Goal: Find contact information: Find contact information

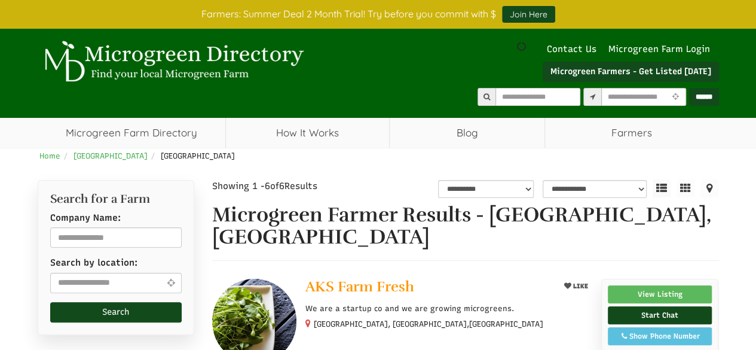
scroll to position [44, 0]
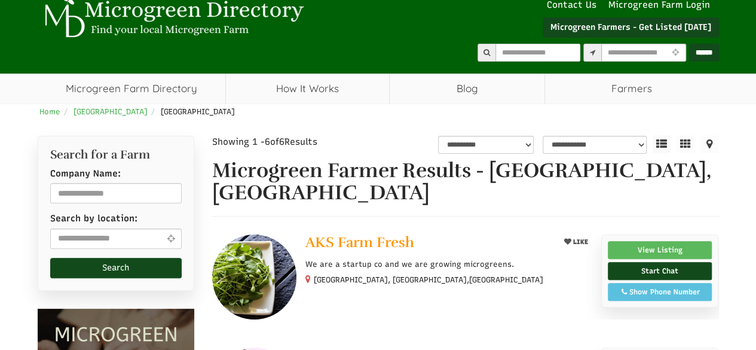
select select "Language Translate Widget"
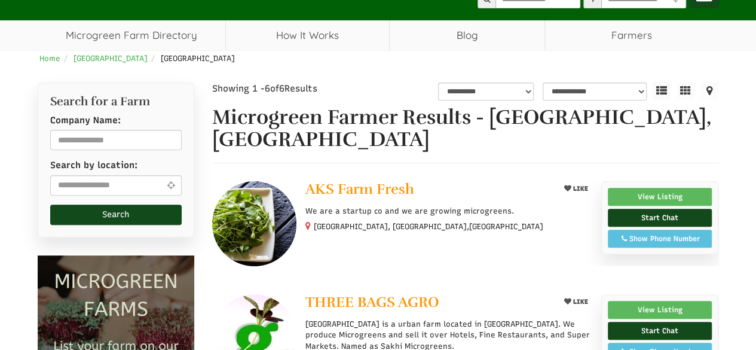
scroll to position [97, 0]
click at [109, 193] on input "text" at bounding box center [116, 185] width 132 height 20
click at [371, 180] on span "AKS Farm Fresh" at bounding box center [359, 189] width 109 height 18
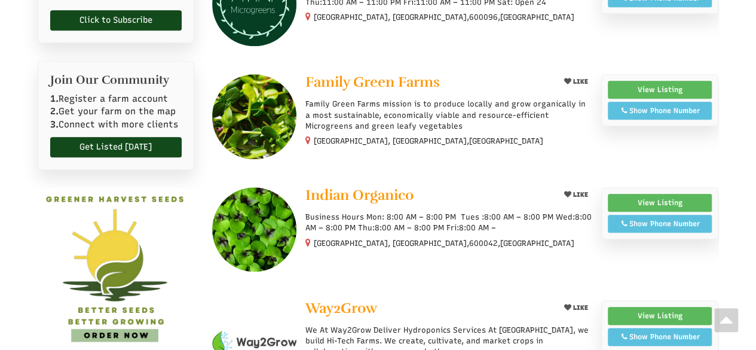
scroll to position [542, 0]
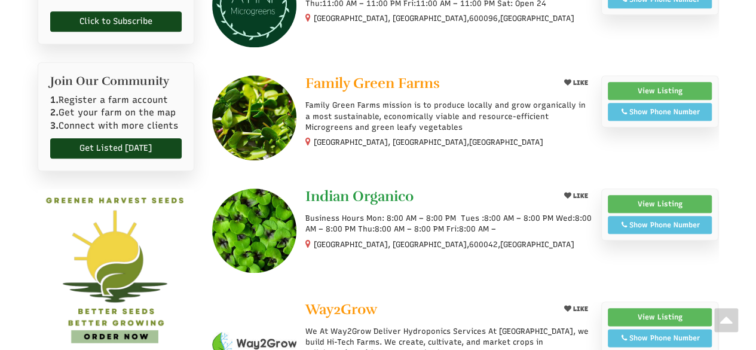
click at [390, 187] on span "Indian Organico" at bounding box center [359, 196] width 108 height 18
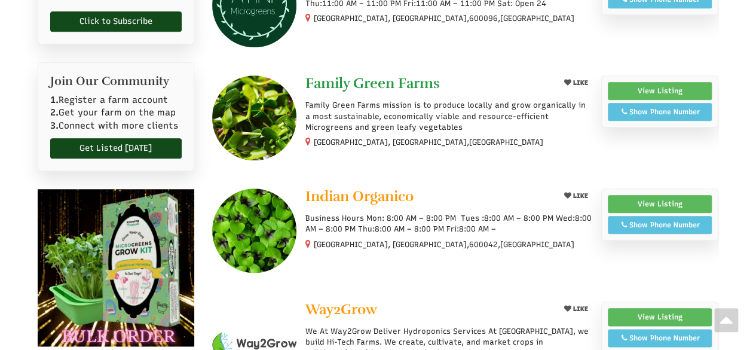
click at [357, 74] on span "Family Green Farms" at bounding box center [372, 83] width 135 height 18
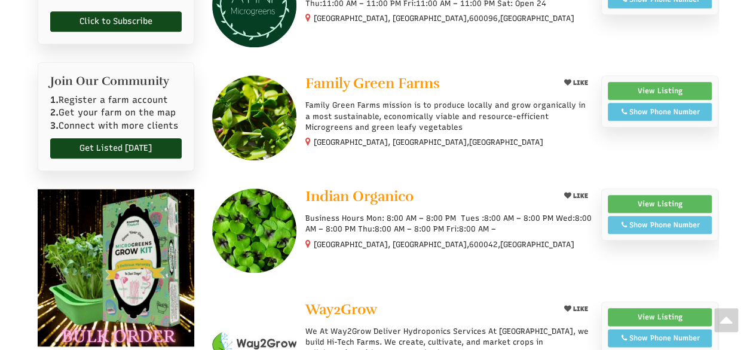
click at [682, 219] on div "Show Phone Number" at bounding box center [660, 224] width 91 height 11
